Goal: Task Accomplishment & Management: Use online tool/utility

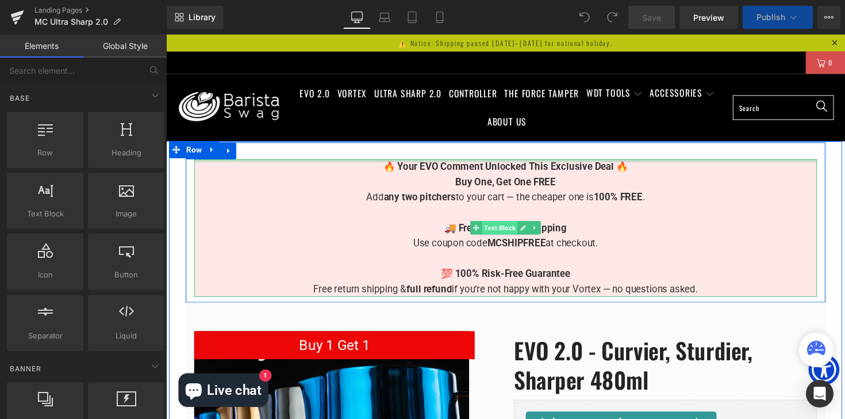
scroll to position [7874, 696]
click at [442, 171] on span "🔥 Your EVO Comment Unlocked This Exclusive Deal 🔥" at bounding box center [514, 170] width 251 height 12
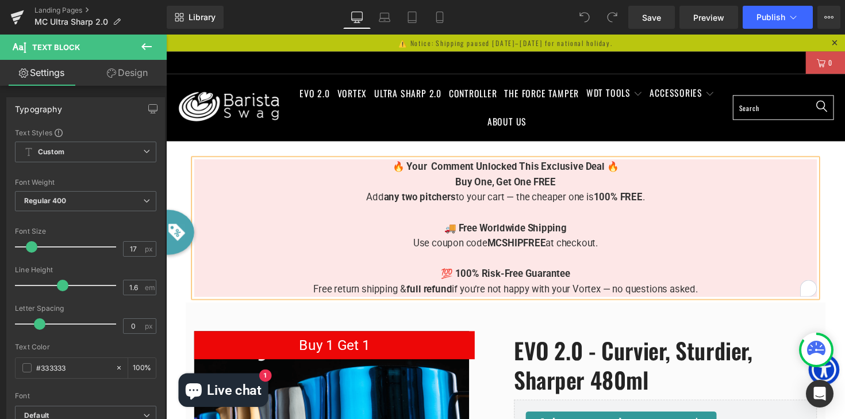
scroll to position [8162, 696]
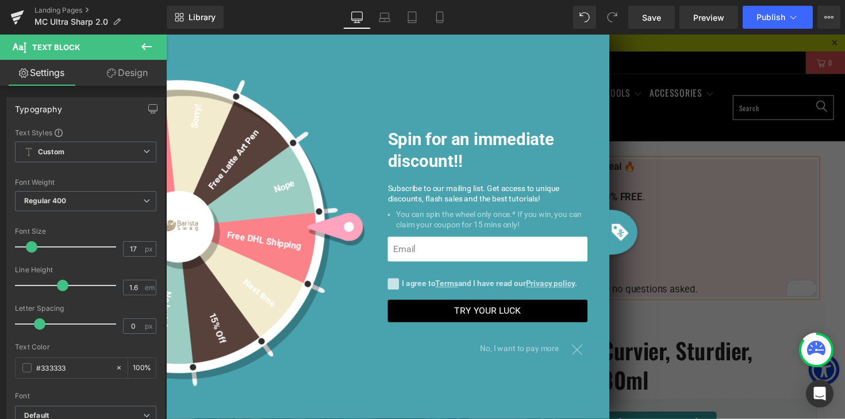
click at [600, 354] on div "Spin for an immediate discount!! Subscribe to our mailing list. Get access to u…" at bounding box center [393, 231] width 454 height 393
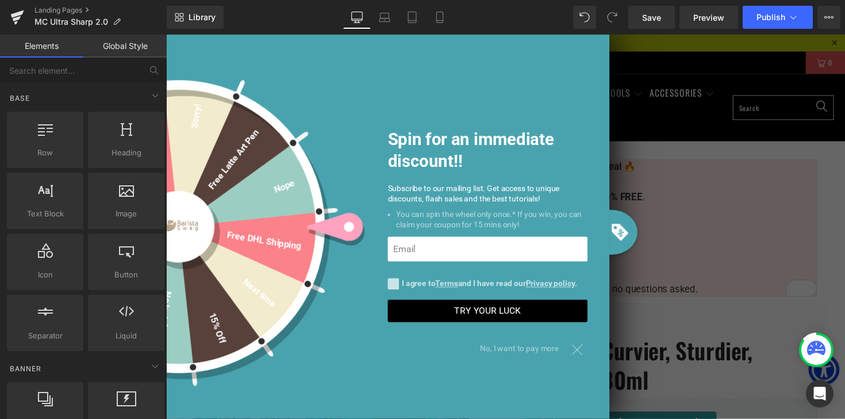
click at [592, 356] on div at bounding box center [588, 356] width 20 height 20
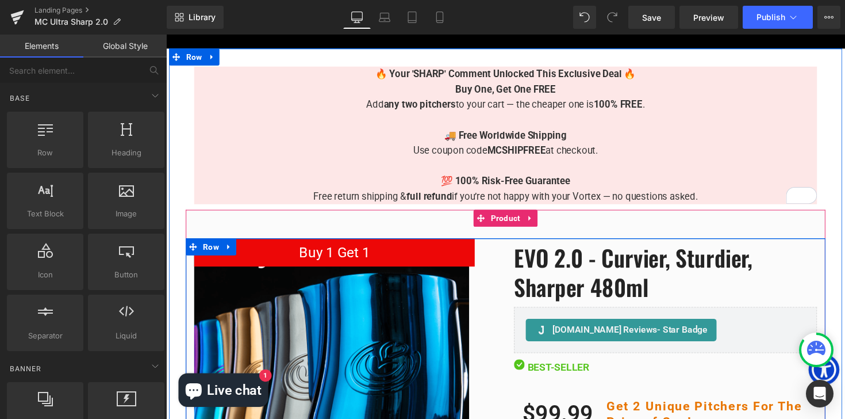
scroll to position [128, 0]
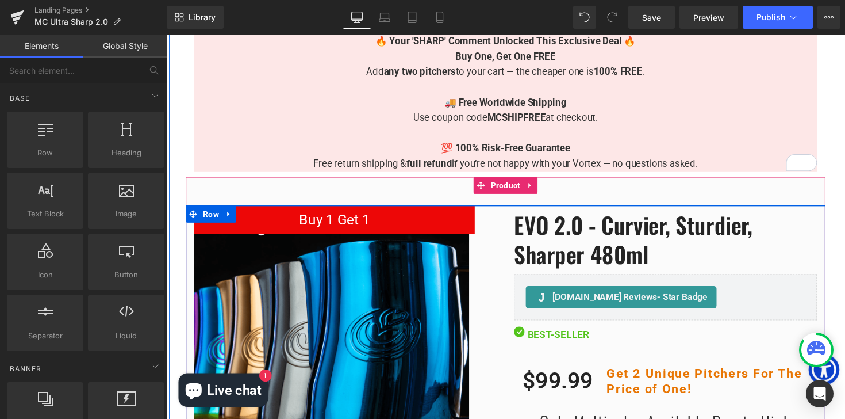
click at [390, 362] on img at bounding box center [336, 351] width 282 height 282
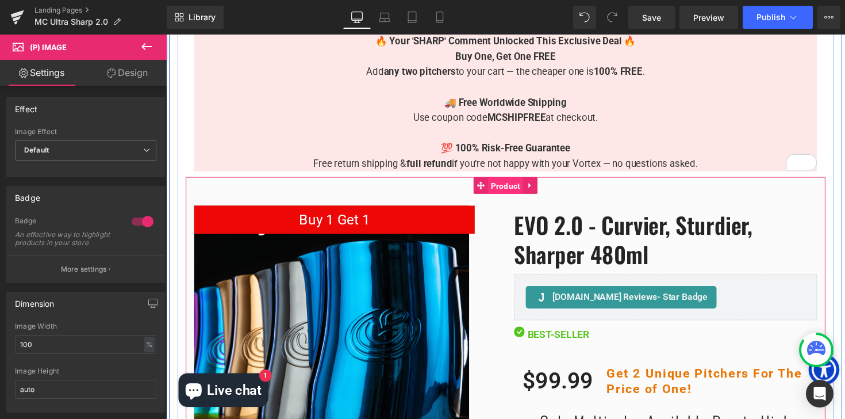
click at [512, 192] on span "Product" at bounding box center [514, 189] width 36 height 17
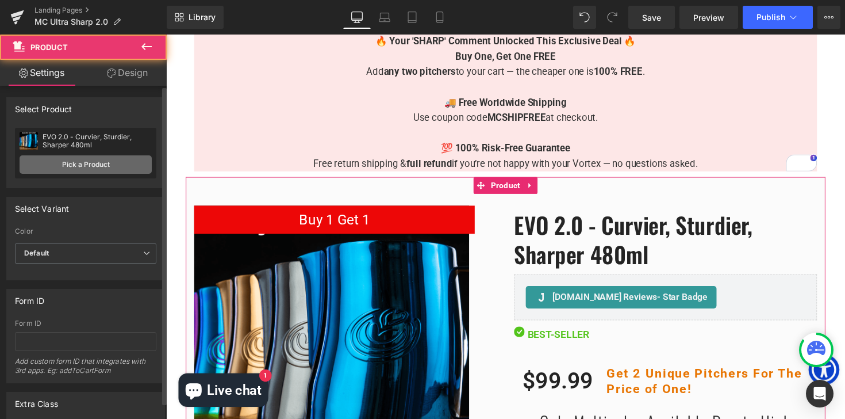
click at [75, 167] on link "Pick a Product" at bounding box center [86, 164] width 132 height 18
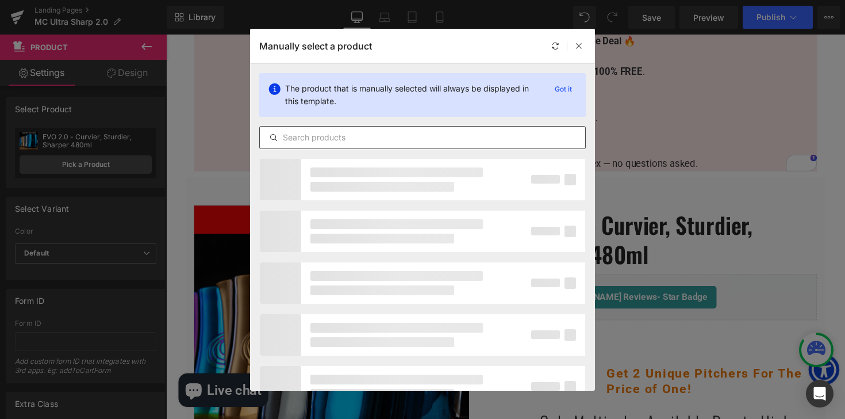
click at [350, 138] on input "text" at bounding box center [423, 138] width 326 height 14
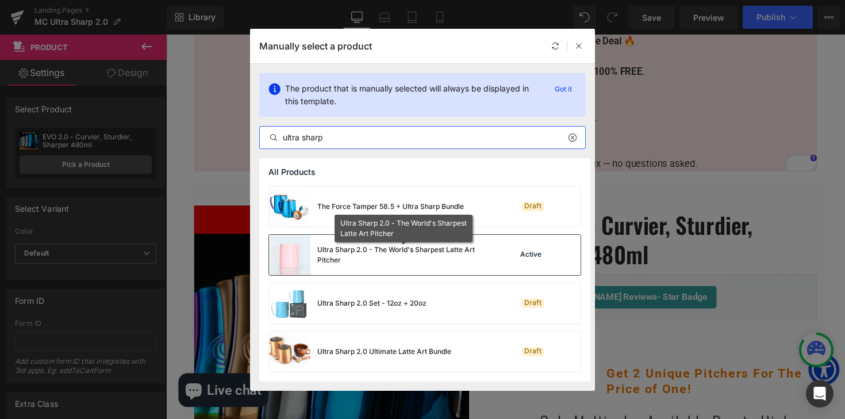
type input "ultra sharp"
click at [373, 254] on div "Ultra Sharp 2.0 - The World's Sharpest Latte Art Pitcher" at bounding box center [403, 254] width 173 height 21
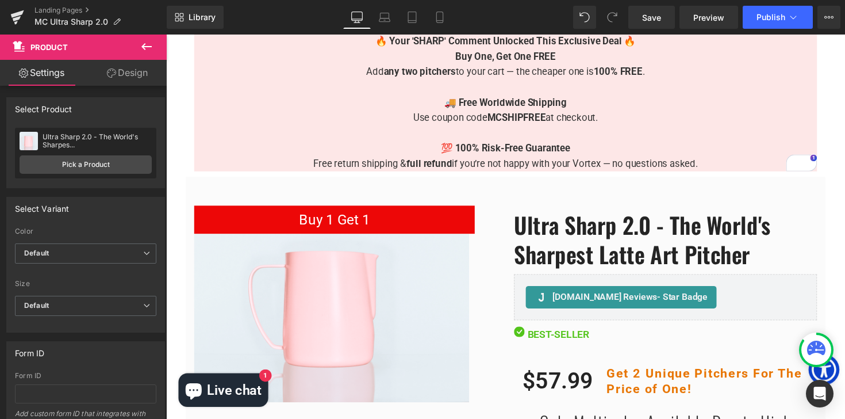
scroll to position [8169, 696]
click at [775, 27] on button "Publish" at bounding box center [778, 17] width 70 height 23
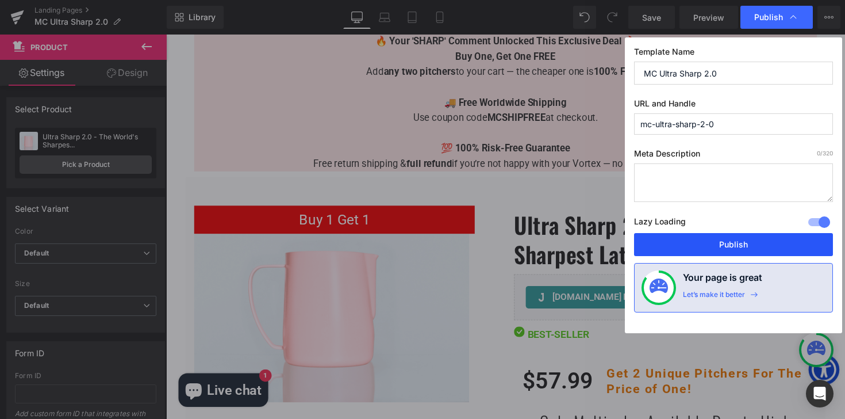
click at [738, 239] on button "Publish" at bounding box center [733, 244] width 199 height 23
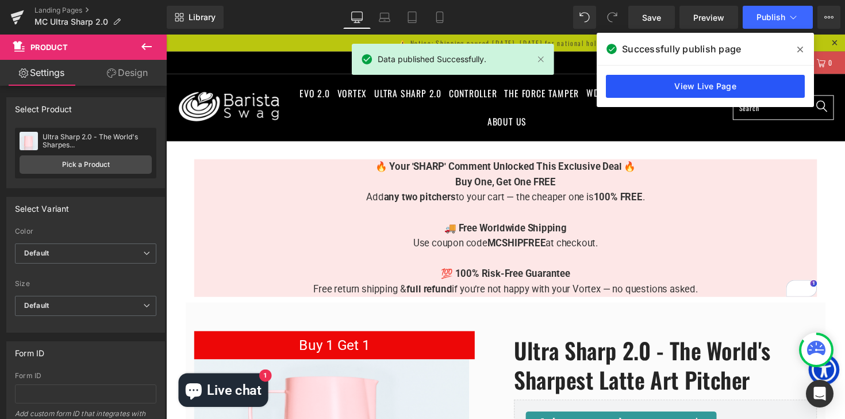
click at [702, 89] on link "View Live Page" at bounding box center [705, 86] width 199 height 23
